Goal: Transaction & Acquisition: Obtain resource

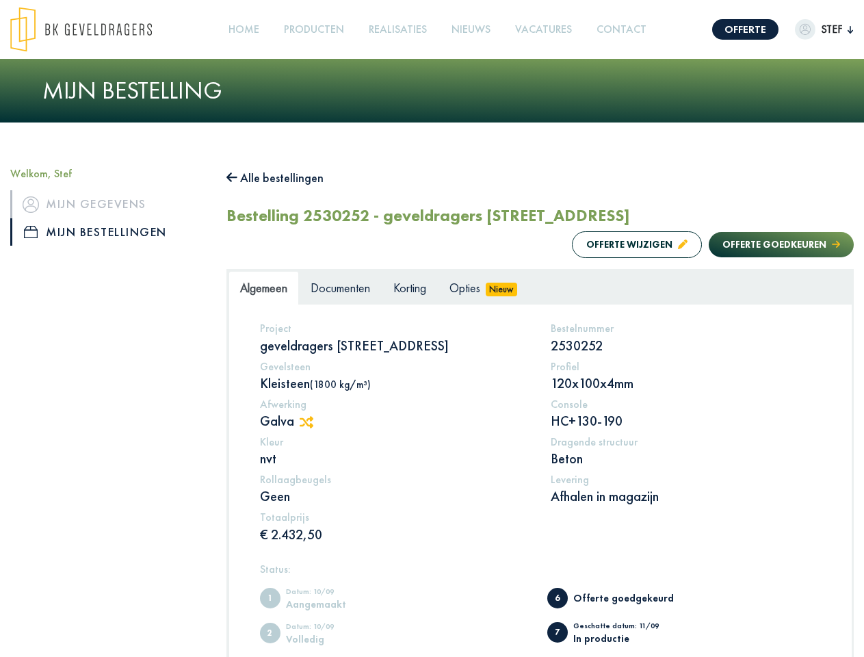
click at [94, 29] on img at bounding box center [81, 29] width 142 height 45
click at [731, 29] on link "Offerte" at bounding box center [745, 29] width 66 height 21
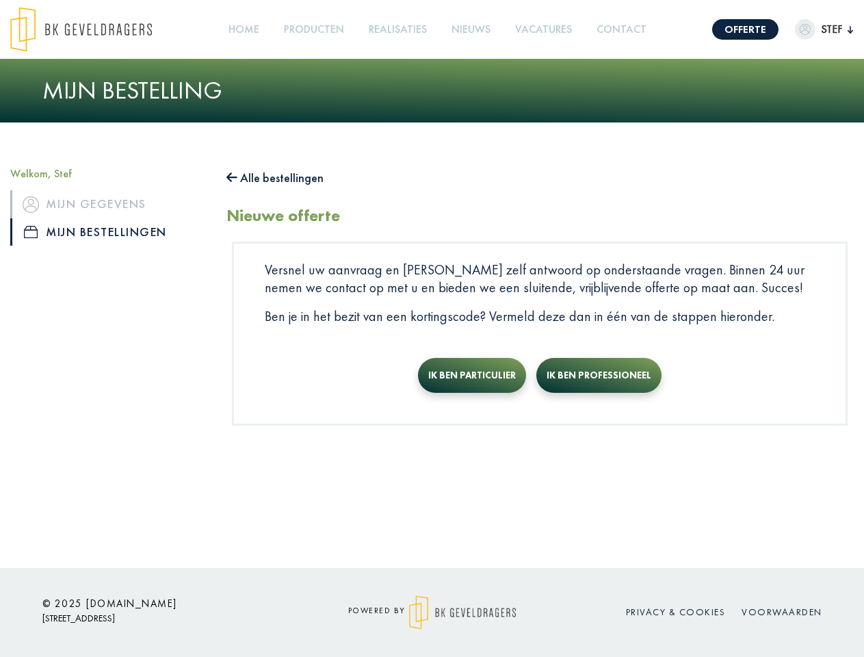
click at [809, 29] on img "button" at bounding box center [805, 29] width 21 height 21
click at [317, 29] on link "Producten +" at bounding box center [313, 29] width 71 height 31
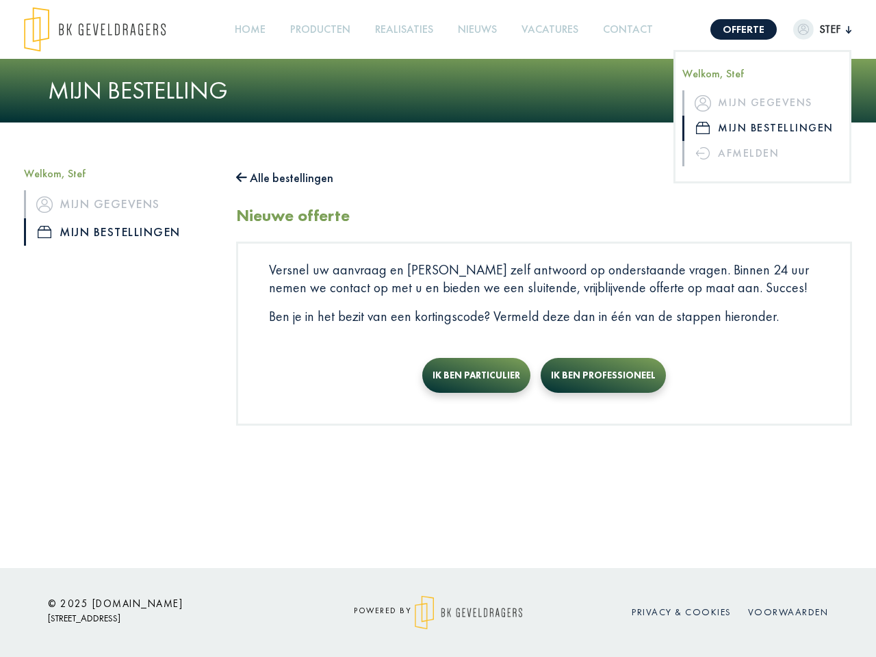
click at [282, 178] on button "Alle bestellingen" at bounding box center [284, 178] width 97 height 22
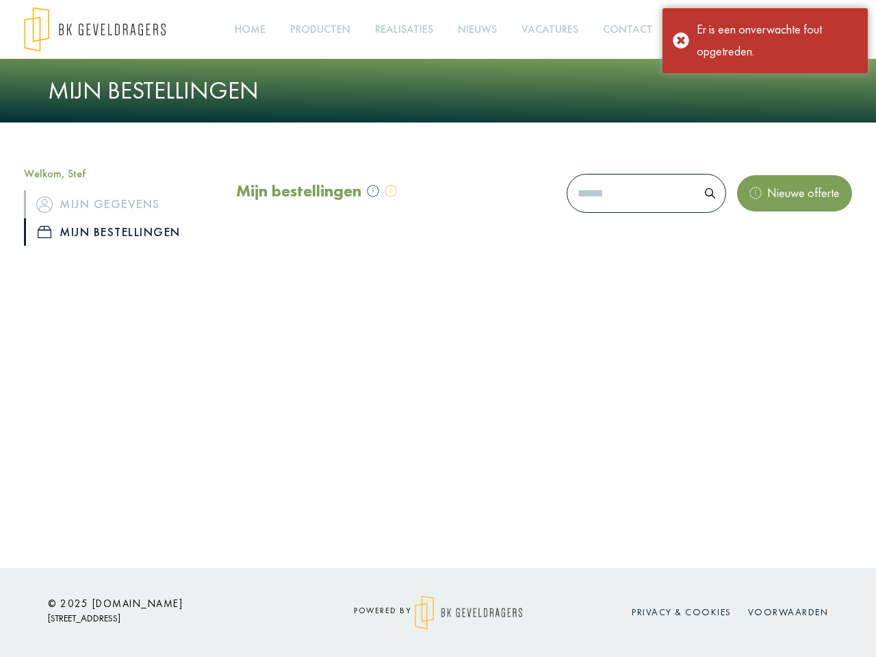
click at [623, 244] on div "Mijn bestellingen Nieuwe offerte" at bounding box center [544, 214] width 636 height 95
click at [768, 244] on div "Mijn bestellingen Nieuwe offerte" at bounding box center [544, 214] width 636 height 95
click at [313, 422] on div "Offerte Stef Welkom, Stef Mijn gegevens Mijn bestellingen Afmelden Home Product…" at bounding box center [438, 284] width 876 height 568
